Goal: Find specific page/section: Find specific page/section

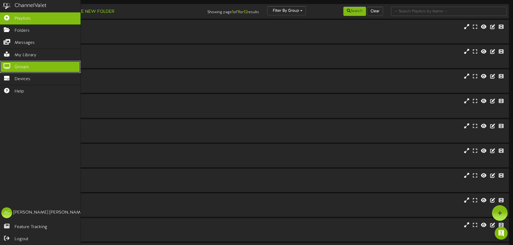
click at [9, 65] on icon at bounding box center [6, 66] width 13 height 4
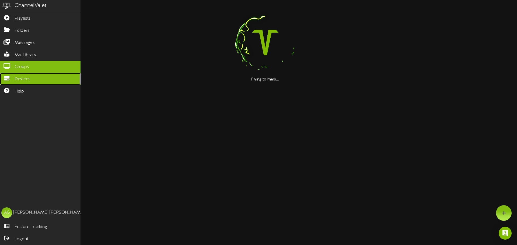
click at [5, 77] on icon at bounding box center [6, 78] width 13 height 4
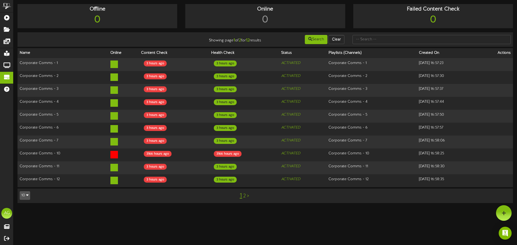
click at [32, 192] on div "10 5 10 25 50 100" at bounding box center [36, 196] width 41 height 10
click at [29, 192] on button "10" at bounding box center [25, 195] width 10 height 9
click at [27, 193] on icon "button" at bounding box center [27, 195] width 2 height 4
click at [52, 192] on div "10 5 10 25 50 100" at bounding box center [36, 196] width 41 height 10
click at [27, 193] on icon "button" at bounding box center [27, 195] width 2 height 4
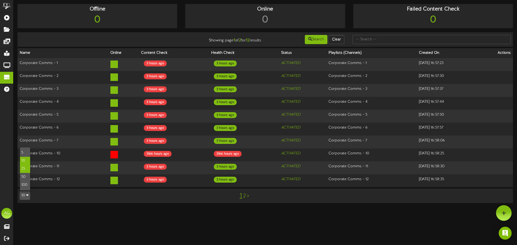
click at [24, 166] on div "25" at bounding box center [25, 169] width 10 height 8
